Goal: Task Accomplishment & Management: Complete application form

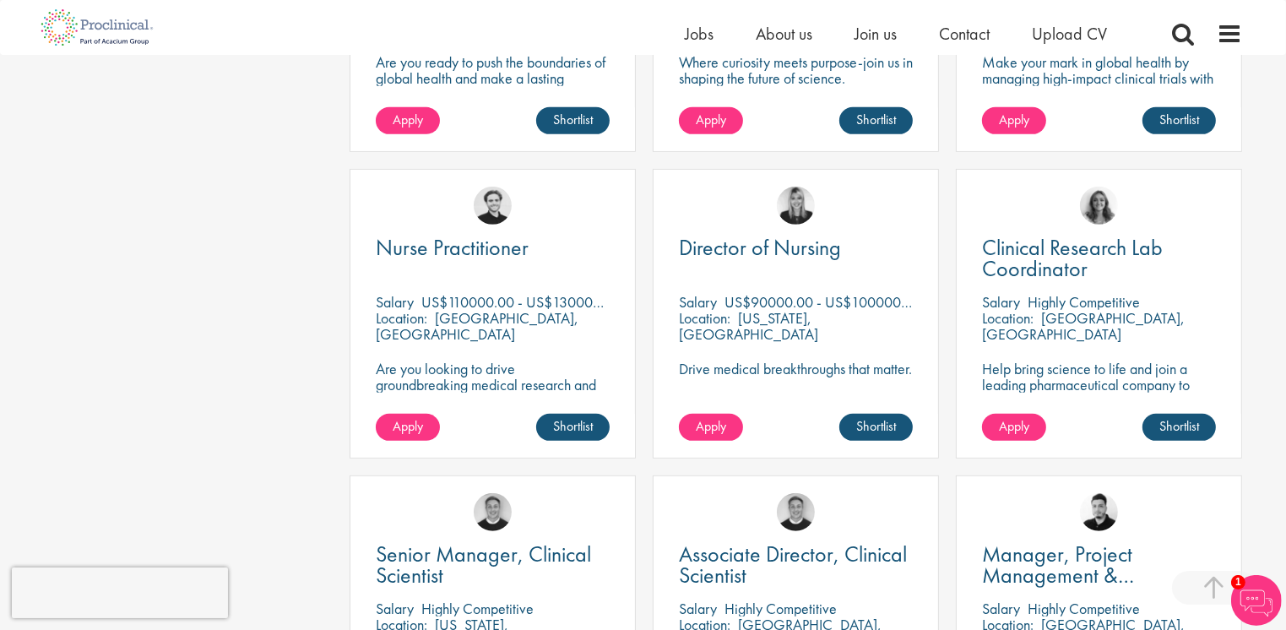
scroll to position [844, 0]
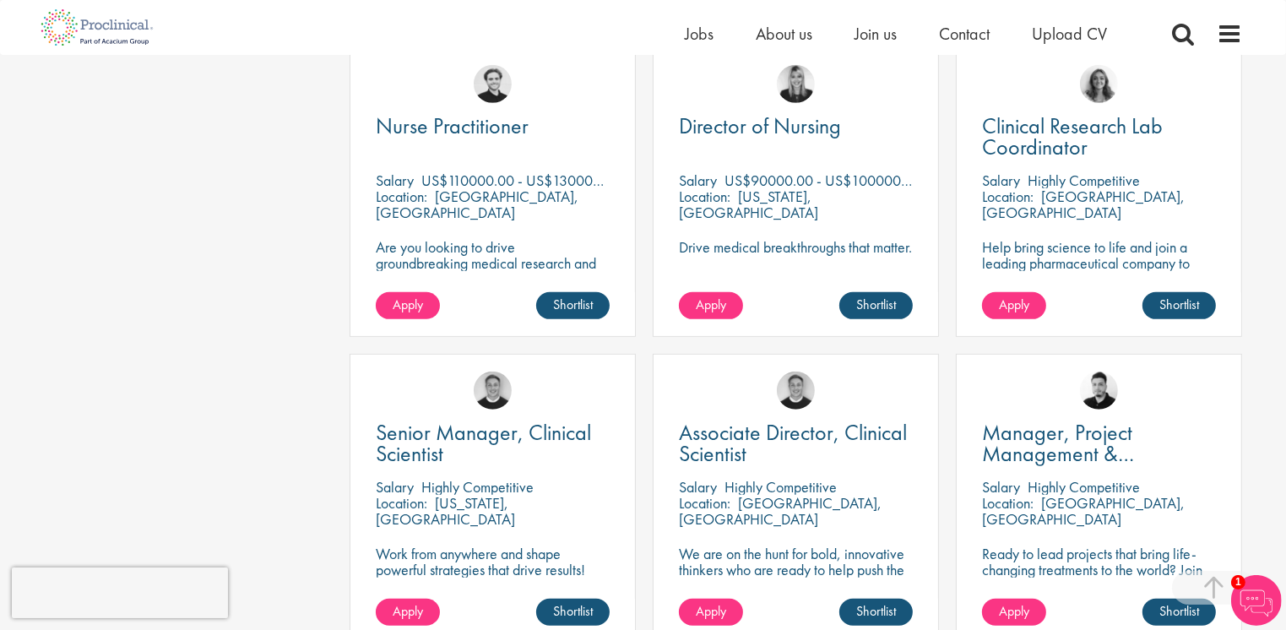
drag, startPoint x: 468, startPoint y: 160, endPoint x: 456, endPoint y: 160, distance: 11.8
click at [456, 171] on p "US$110000.00 - US$130000.00 per annum" at bounding box center [553, 180] width 264 height 19
click at [635, 253] on div "Nurse Practitioner Salary US$110000.00 - US$130000.00 per annum Location: Longm…" at bounding box center [493, 192] width 286 height 290
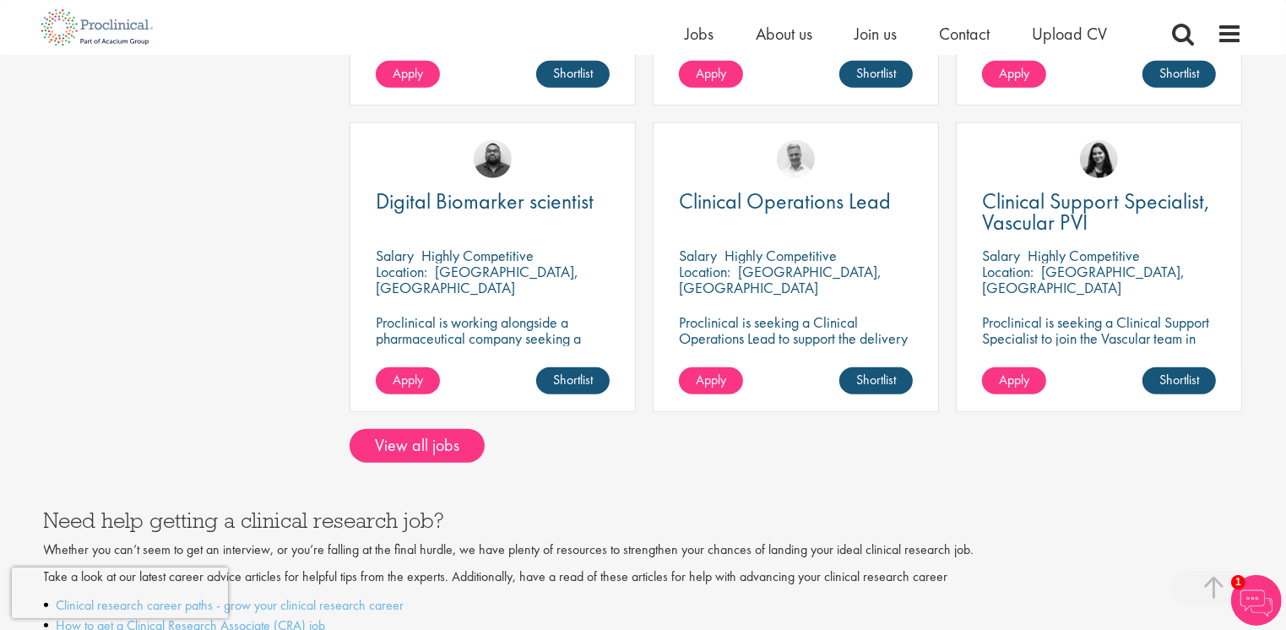
scroll to position [1436, 0]
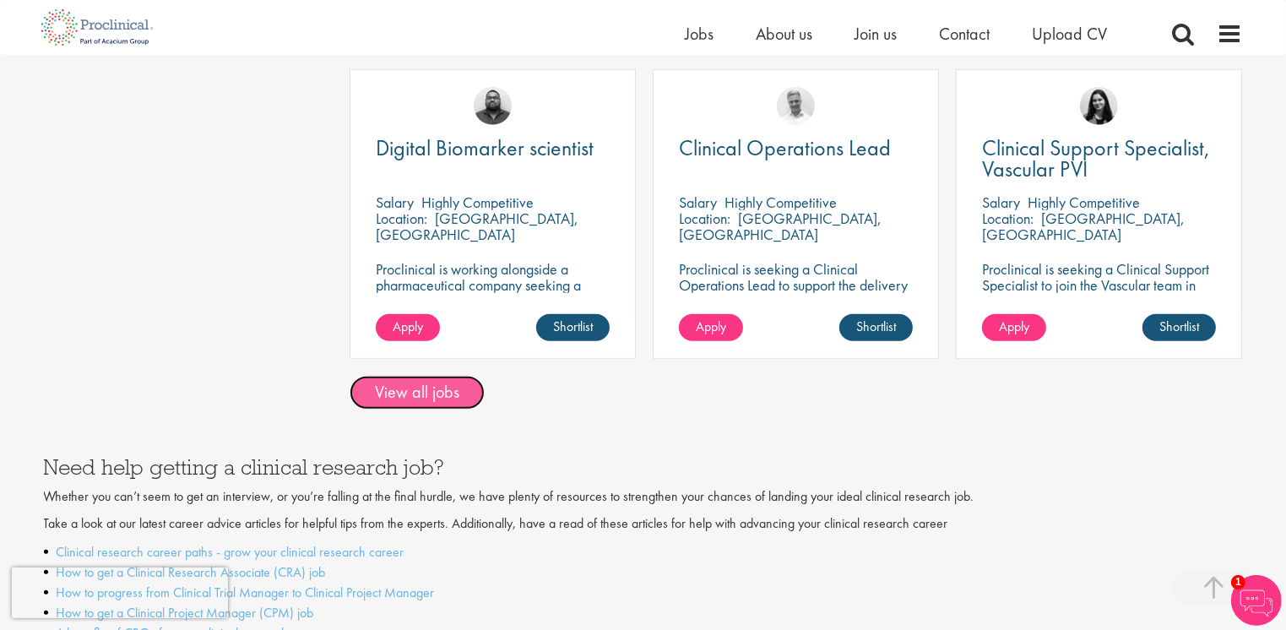
click at [470, 376] on link "View all jobs" at bounding box center [417, 393] width 135 height 34
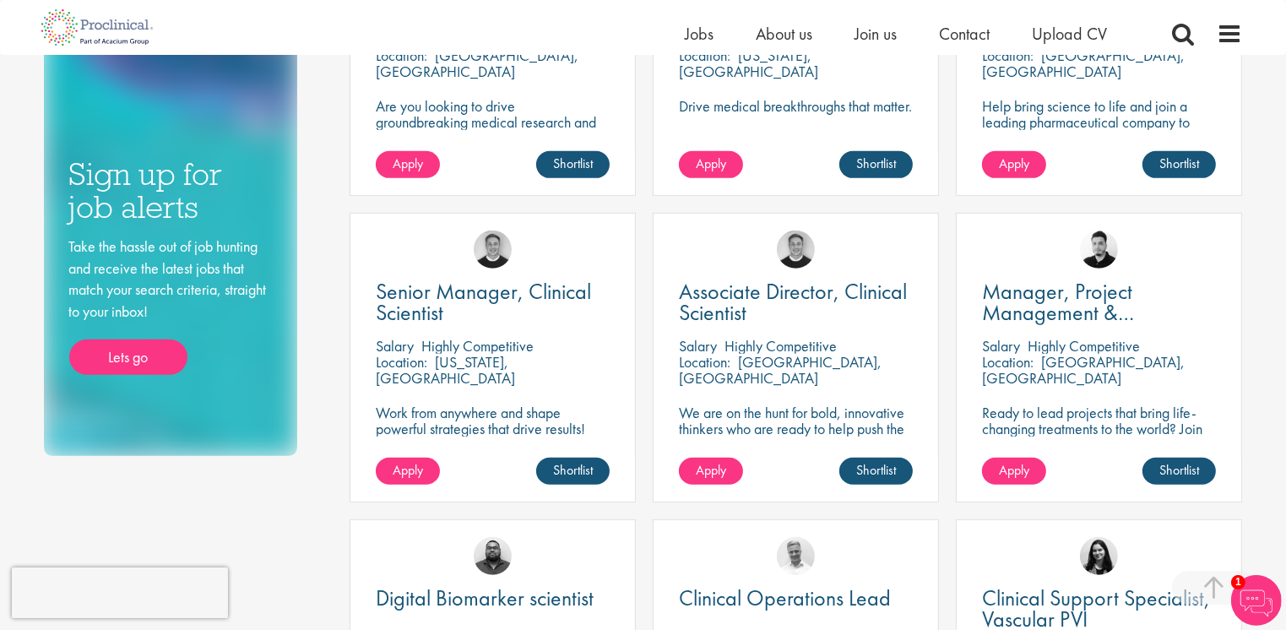
scroll to position [744, 0]
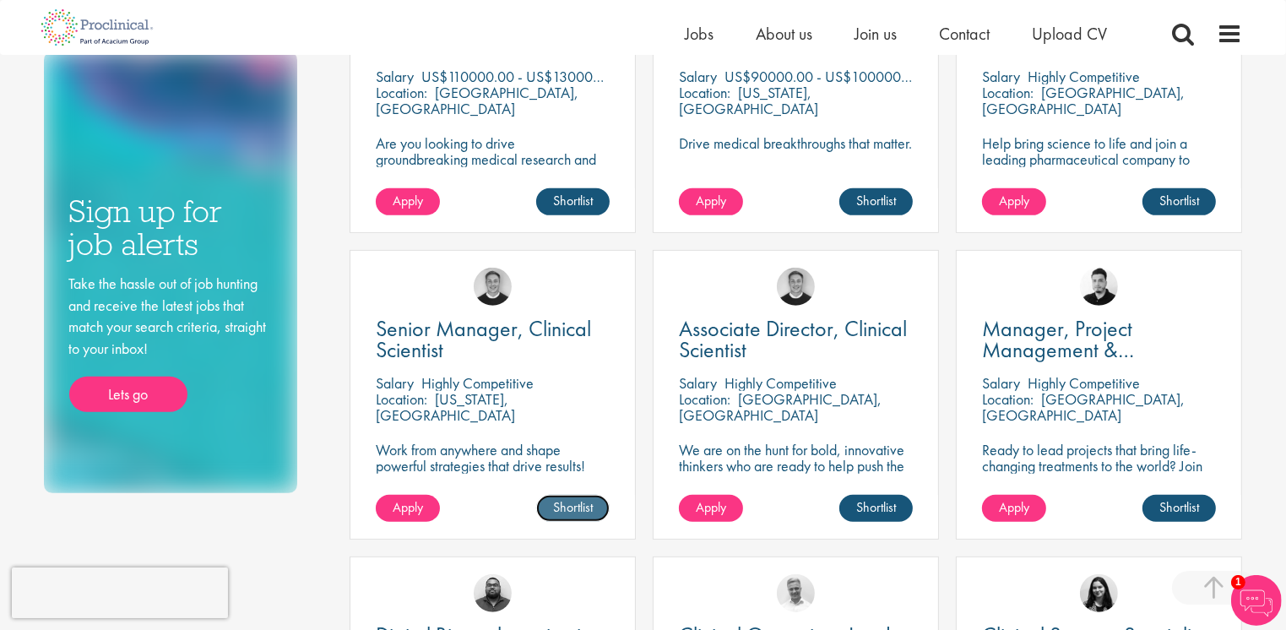
click at [564, 511] on link "Shortlist" at bounding box center [572, 508] width 73 height 27
click at [409, 504] on span "Apply" at bounding box center [408, 507] width 30 height 18
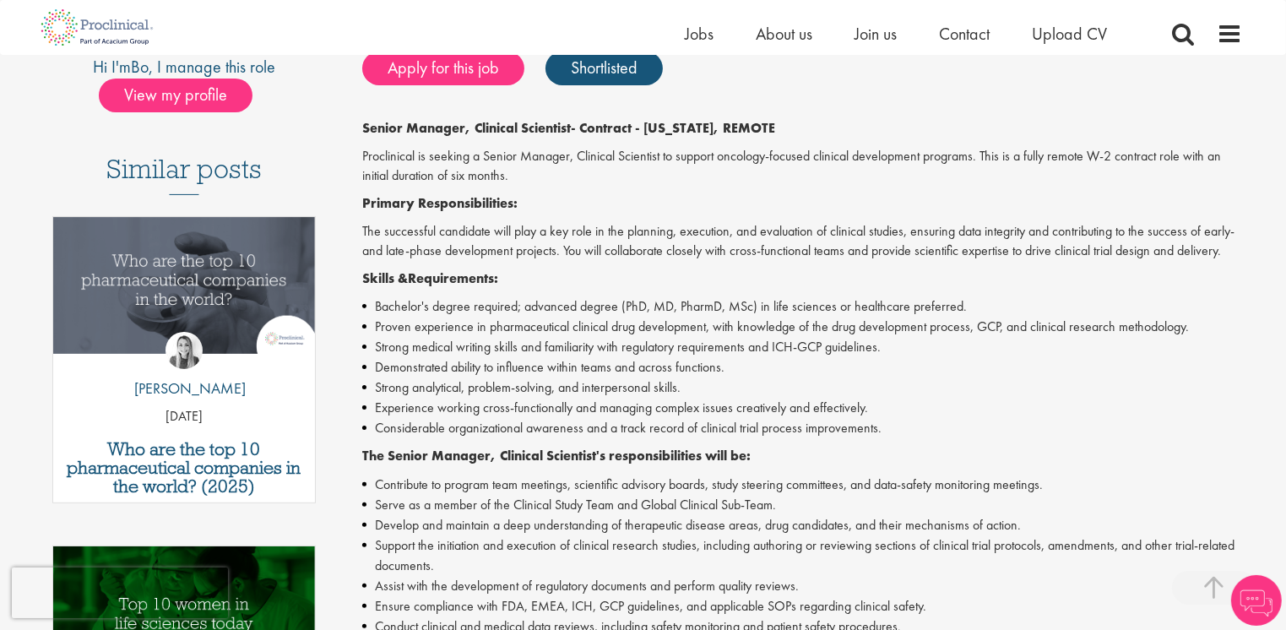
scroll to position [422, 0]
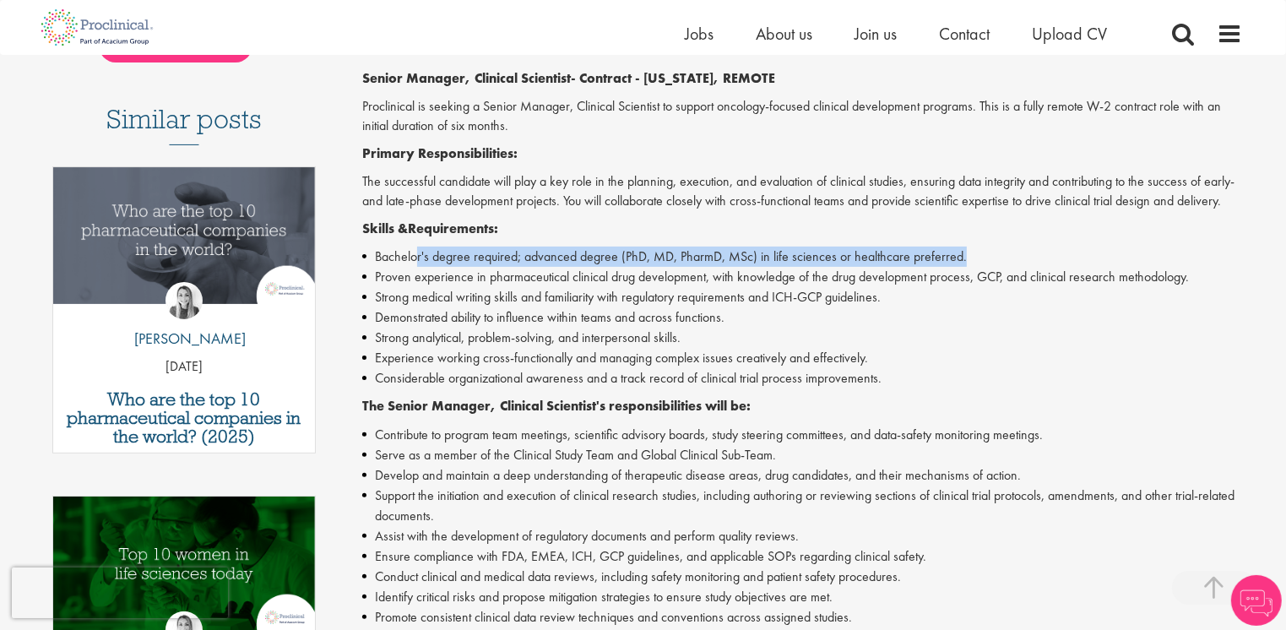
drag, startPoint x: 486, startPoint y: 264, endPoint x: 966, endPoint y: 257, distance: 479.7
click at [966, 257] on li "Bachelor's degree required; advanced degree (PhD, MD, PharmD, MSc) in life scie…" at bounding box center [802, 257] width 881 height 20
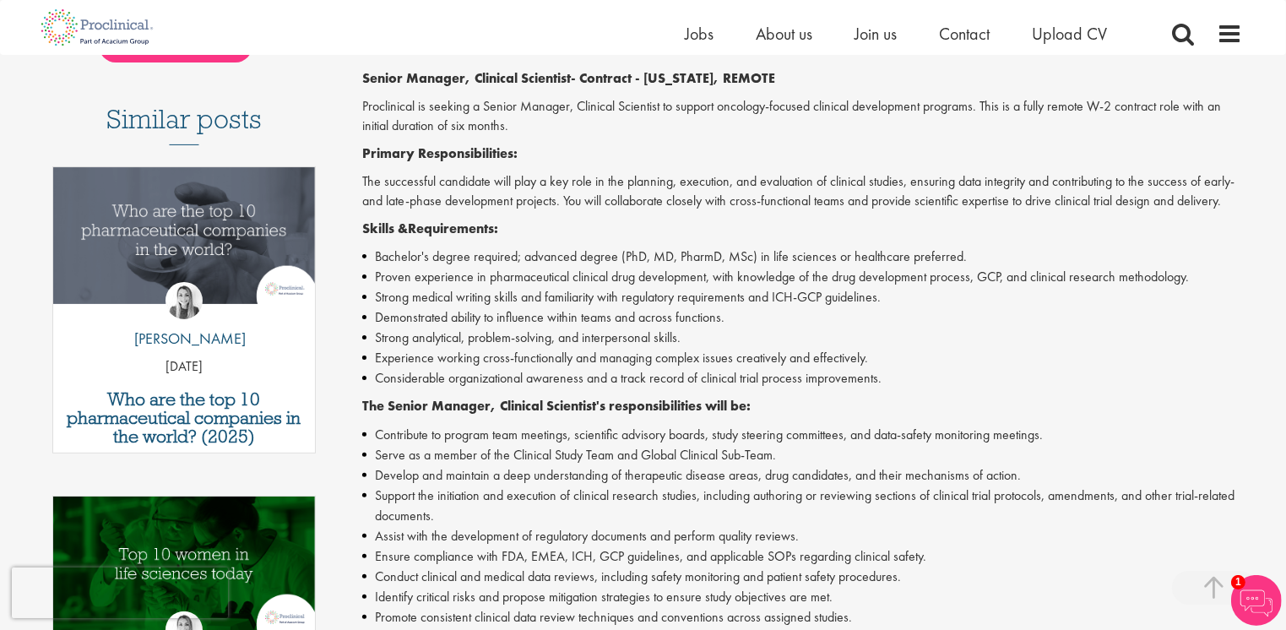
click at [712, 274] on li "Proven experience in pharmaceutical clinical drug development, with knowledge o…" at bounding box center [802, 277] width 881 height 20
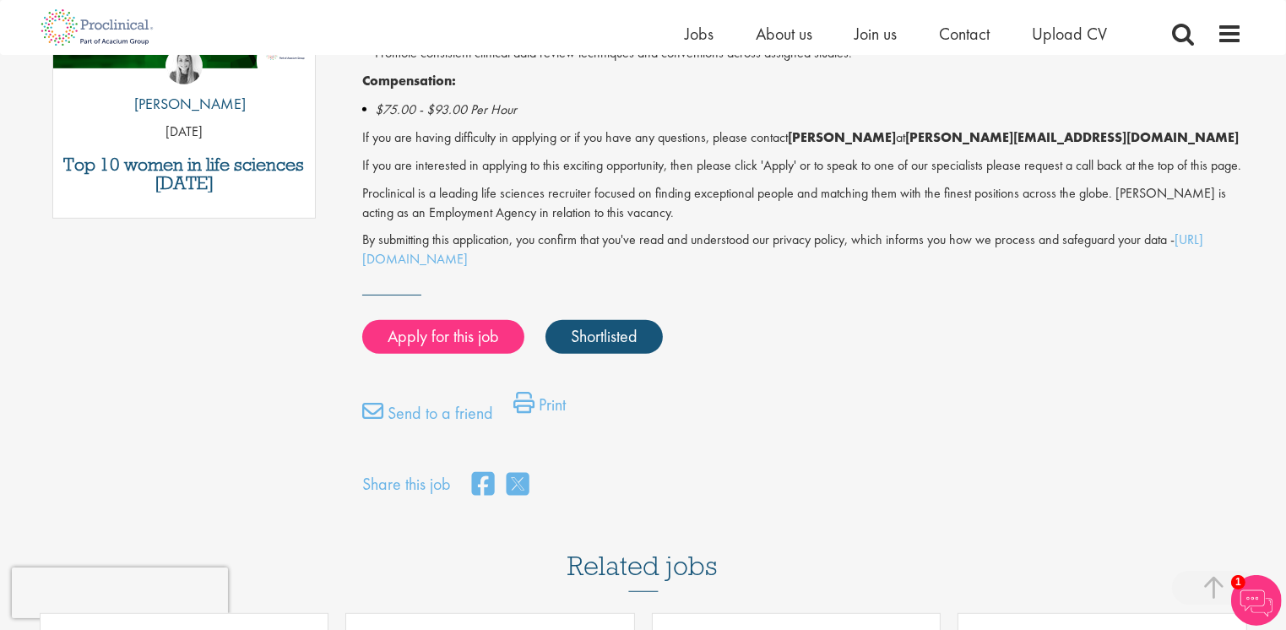
scroll to position [1013, 0]
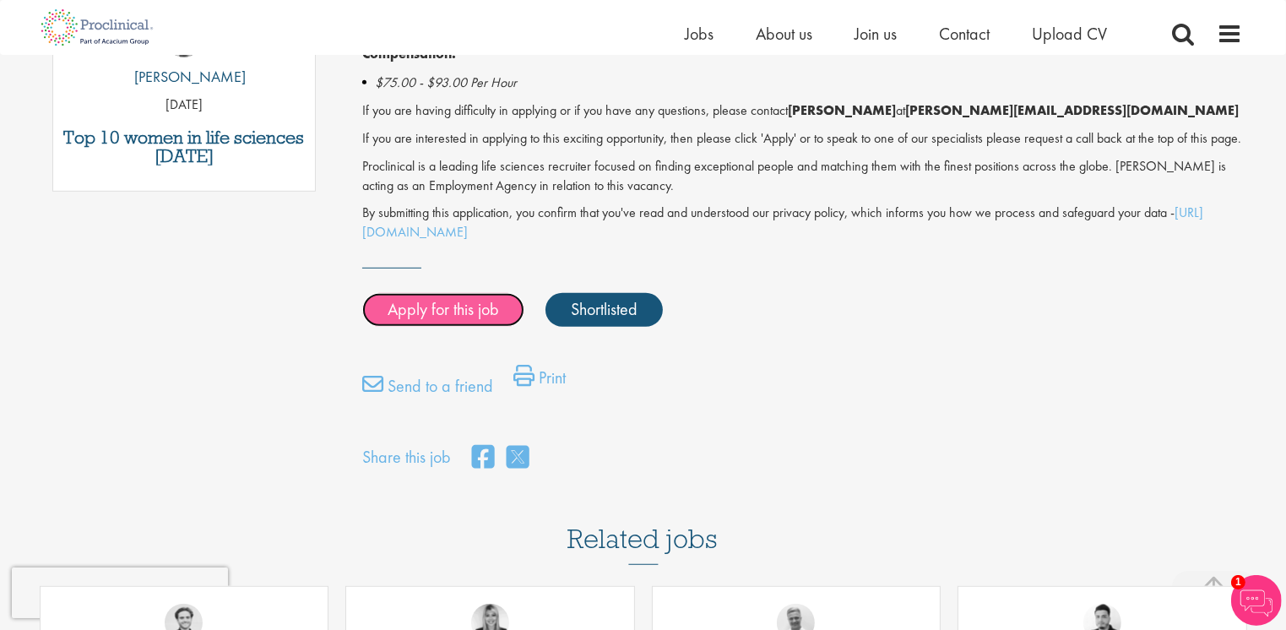
click at [486, 327] on link "Apply for this job" at bounding box center [443, 310] width 162 height 34
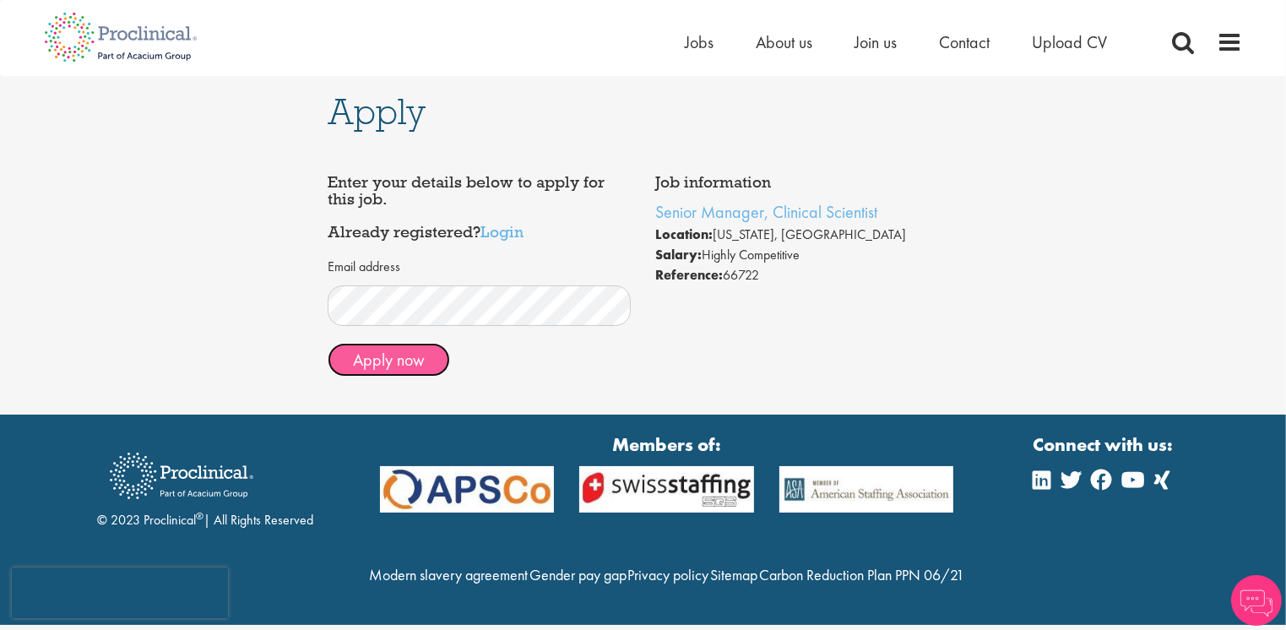
click at [401, 367] on button "Apply now" at bounding box center [389, 360] width 122 height 34
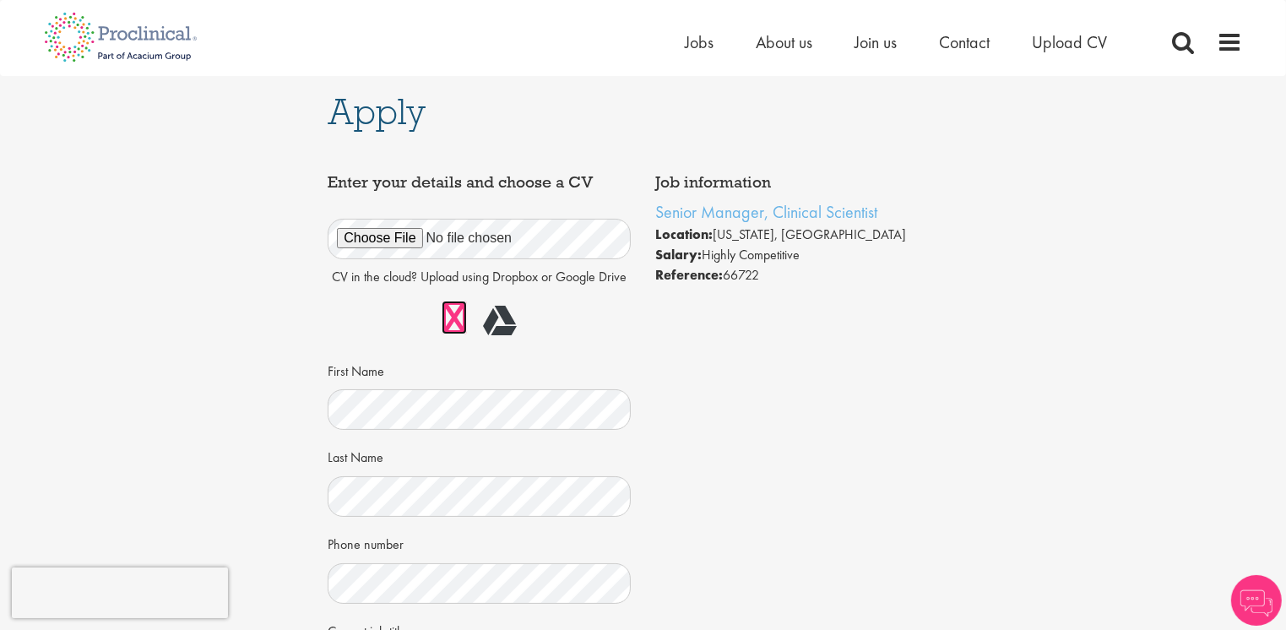
click at [459, 323] on link at bounding box center [454, 318] width 25 height 34
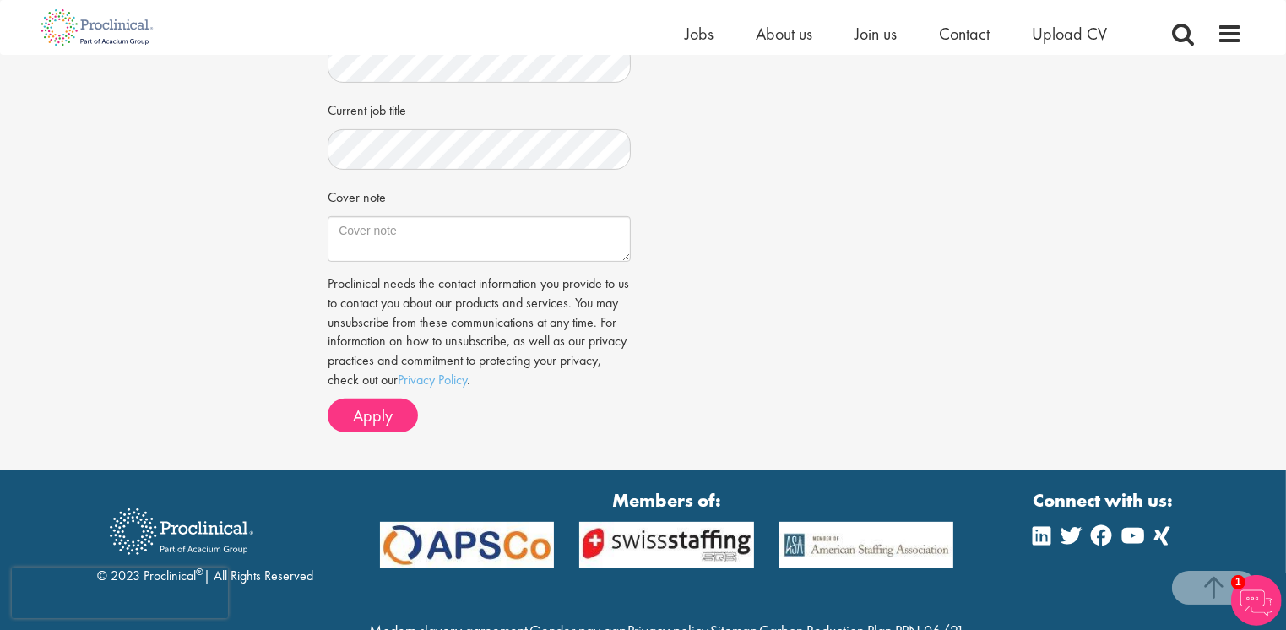
scroll to position [502, 0]
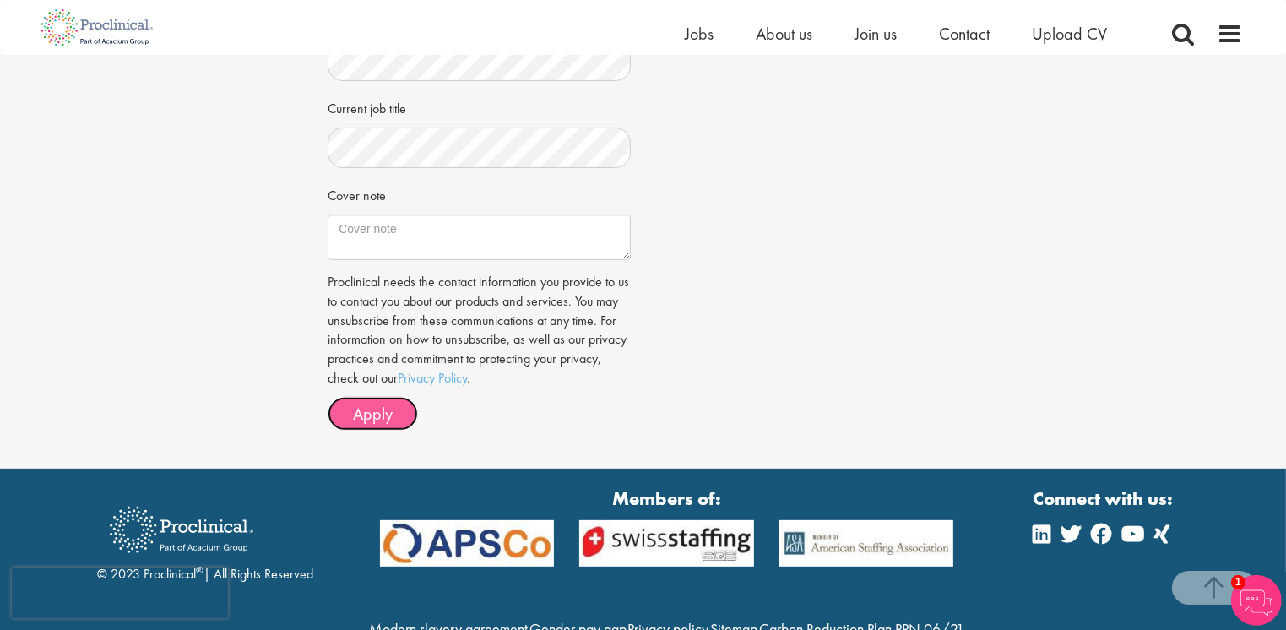
click at [378, 407] on span "Apply" at bounding box center [373, 414] width 40 height 22
click at [348, 416] on button "Apply" at bounding box center [373, 414] width 90 height 34
